Goal: Task Accomplishment & Management: Use online tool/utility

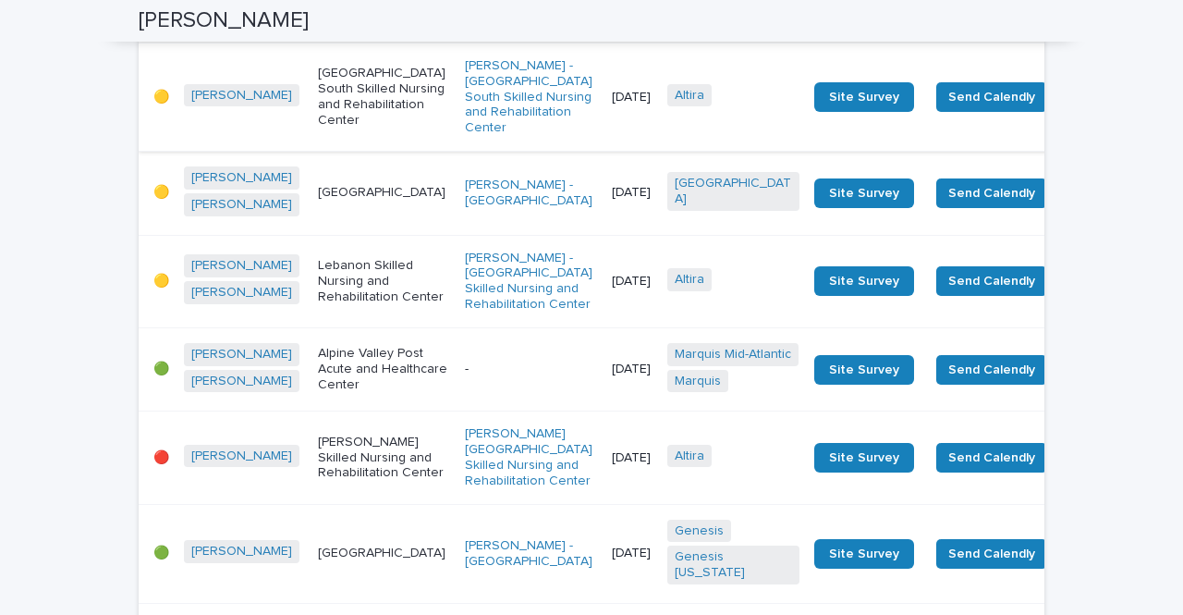
scroll to position [2125, 0]
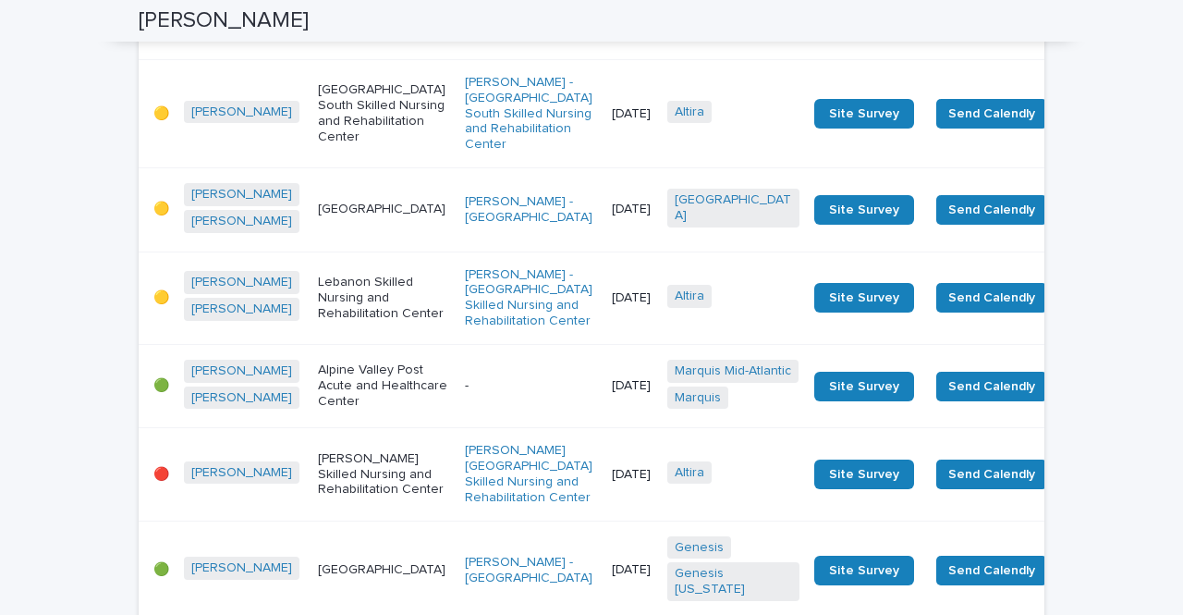
click at [604, 59] on td "[DATE]" at bounding box center [631, 5] width 55 height 108
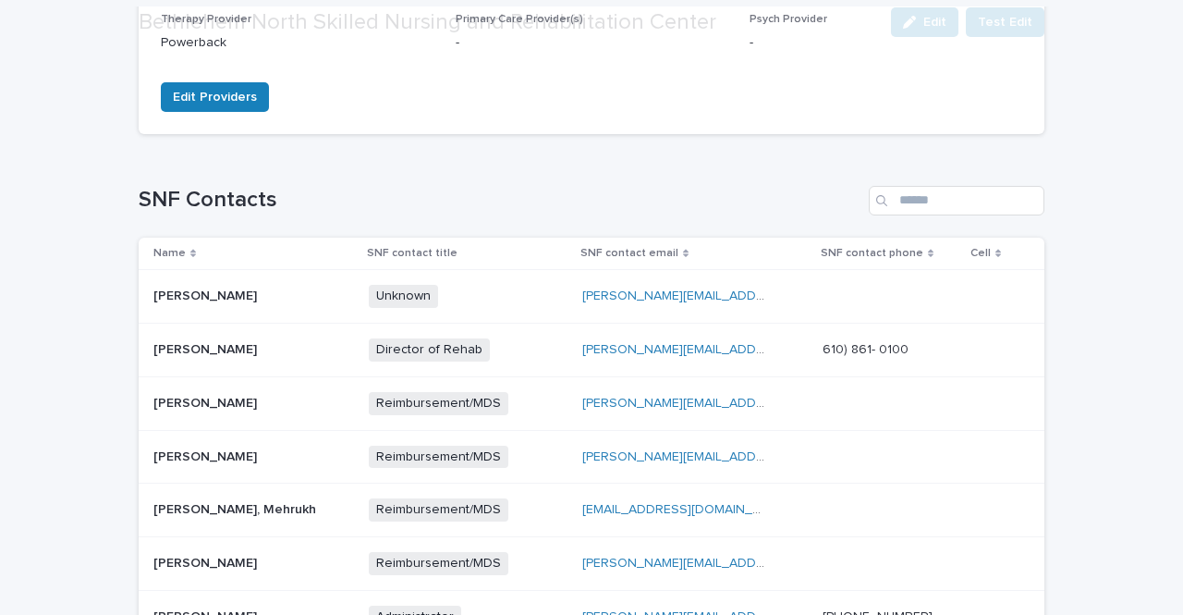
scroll to position [739, 0]
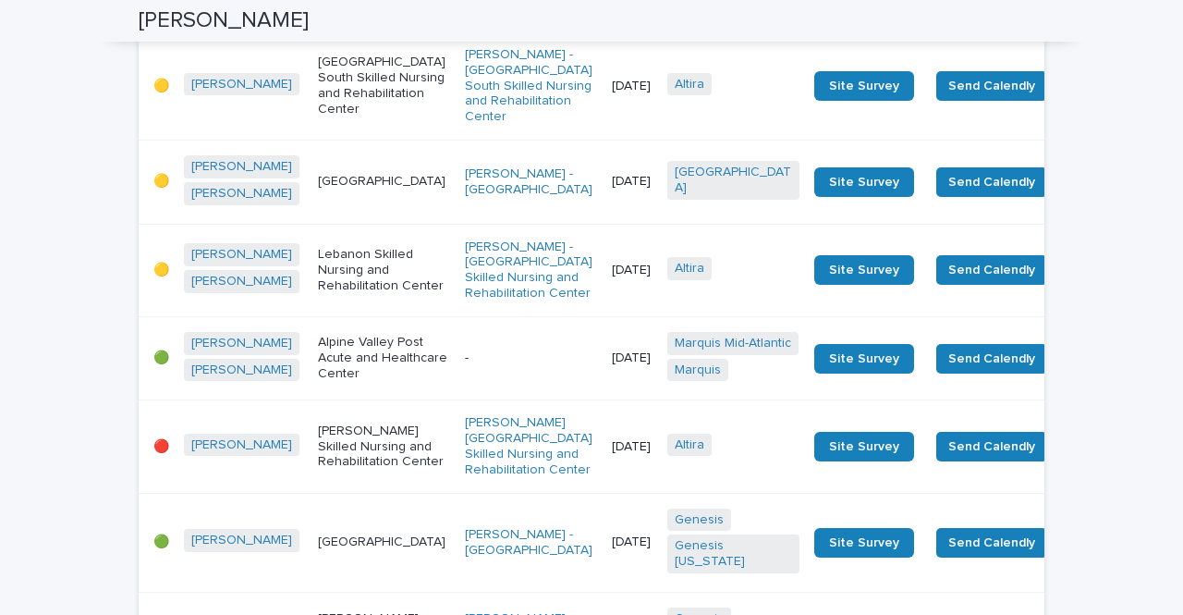
scroll to position [2131, 0]
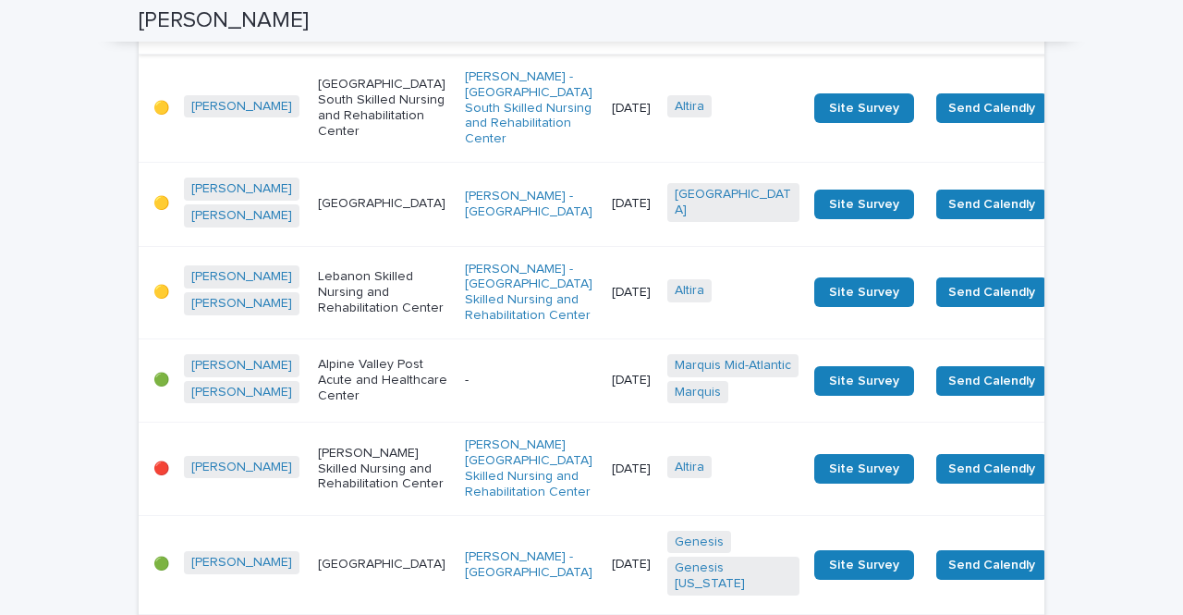
click at [1066, 9] on span "Send Survey" at bounding box center [1104, 0] width 77 height 18
click at [377, 453] on td "[PERSON_NAME] Skilled Nursing and Rehabilitation Center" at bounding box center [383, 468] width 147 height 92
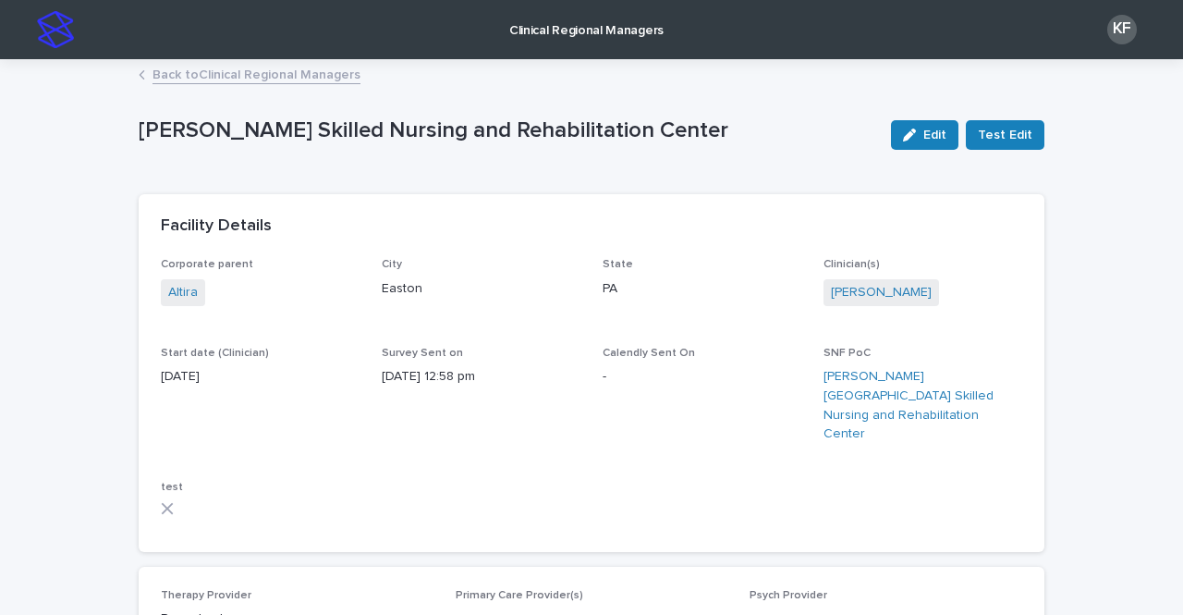
click at [158, 75] on link "Back to Clinical Regional Managers" at bounding box center [256, 73] width 208 height 21
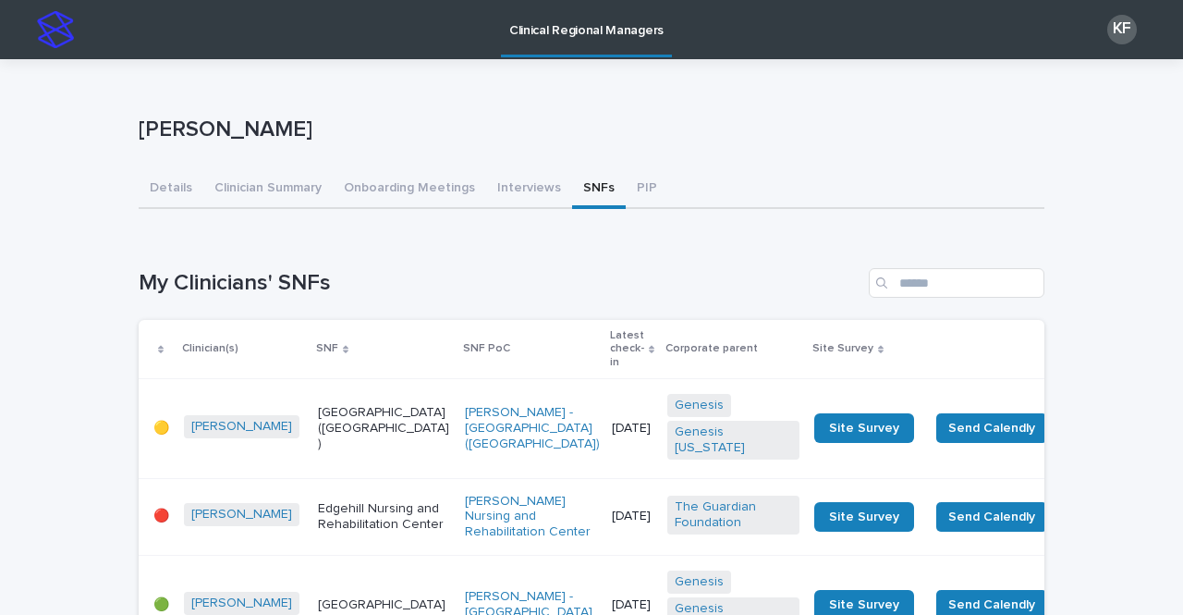
click at [367, 501] on p "Edgehill Nursing and Rehabilitation Center" at bounding box center [384, 516] width 132 height 31
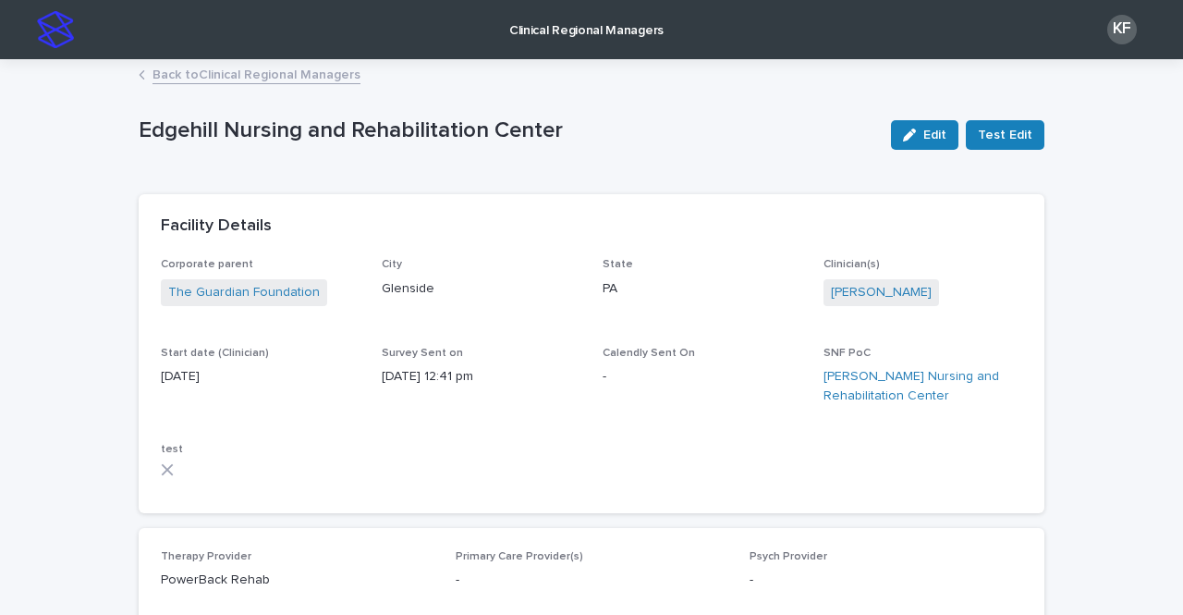
click at [187, 76] on link "Back to Clinical Regional Managers" at bounding box center [256, 73] width 208 height 21
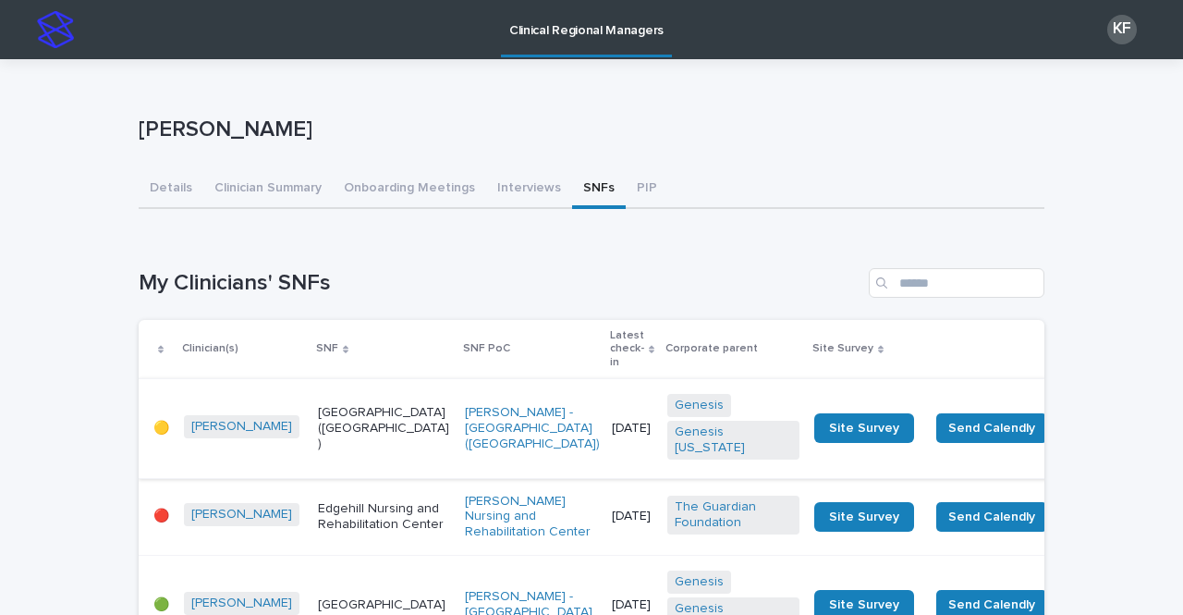
click at [1066, 507] on span "Send Survey" at bounding box center [1104, 516] width 77 height 18
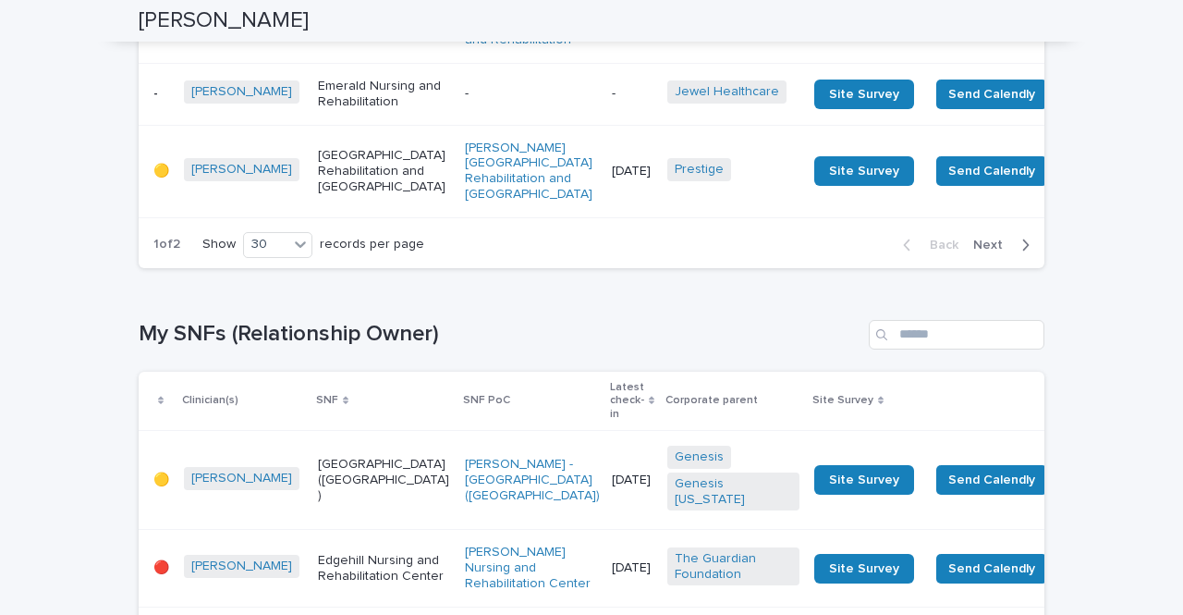
scroll to position [3285, 0]
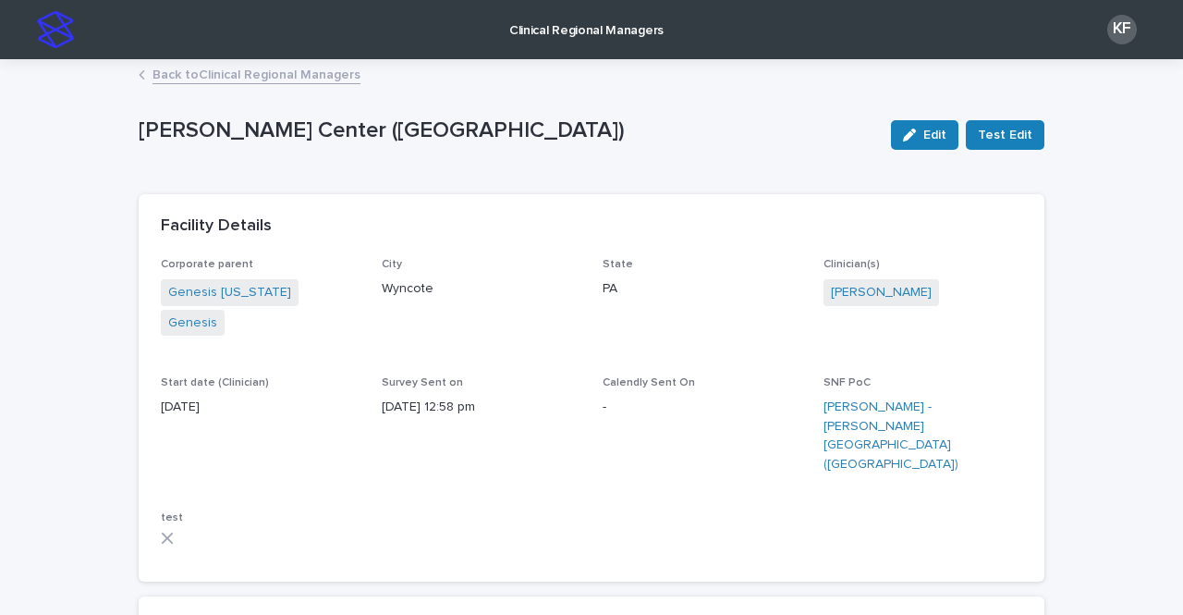
click at [154, 80] on link "Back to Clinical Regional Managers" at bounding box center [256, 73] width 208 height 21
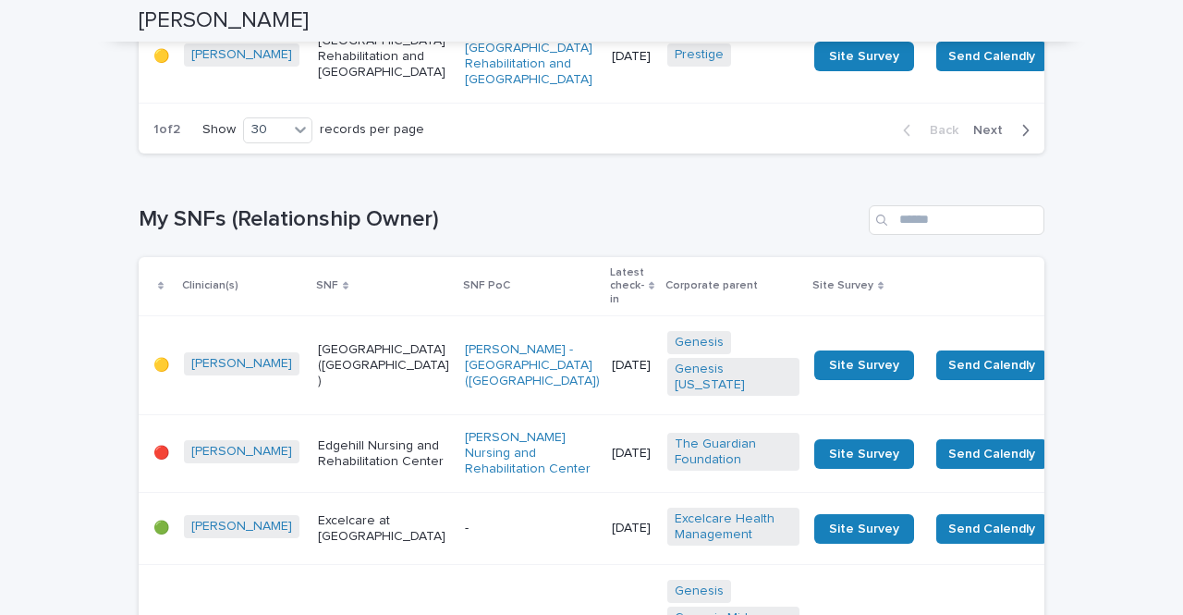
scroll to position [3049, 0]
